Goal: Task Accomplishment & Management: Use online tool/utility

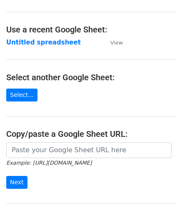
scroll to position [42, 0]
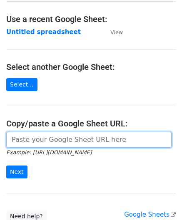
click at [44, 134] on input "url" at bounding box center [88, 140] width 165 height 16
paste input "[URL][DOMAIN_NAME]"
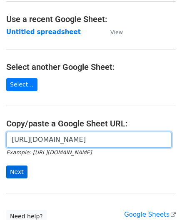
type input "[URL][DOMAIN_NAME]"
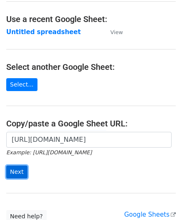
click at [18, 168] on input "Next" at bounding box center [16, 172] width 21 height 13
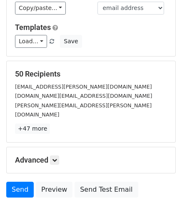
scroll to position [102, 0]
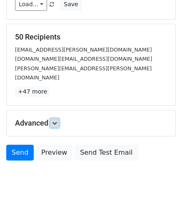
click at [54, 121] on icon at bounding box center [54, 123] width 5 height 5
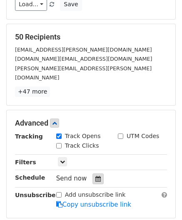
click at [95, 176] on icon at bounding box center [97, 179] width 5 height 6
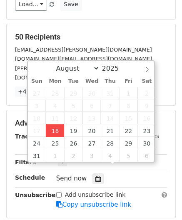
type input "2025-08-18 12:00"
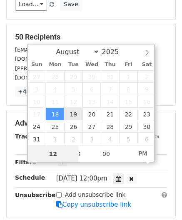
paste input "Hour"
type input "2"
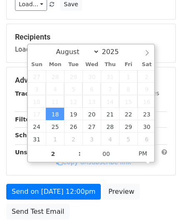
type input "2025-08-18 14:00"
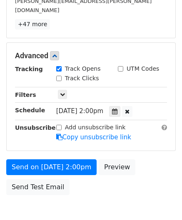
scroll to position [202, 0]
